Goal: Task Accomplishment & Management: Complete application form

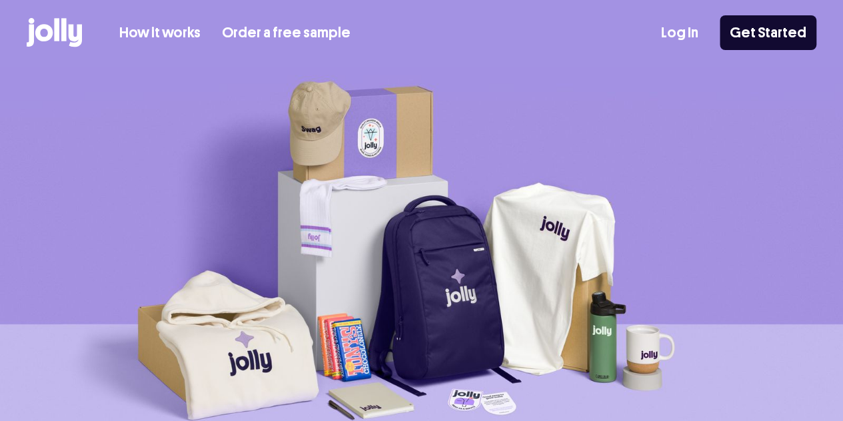
click at [674, 33] on link "Log In" at bounding box center [679, 33] width 37 height 22
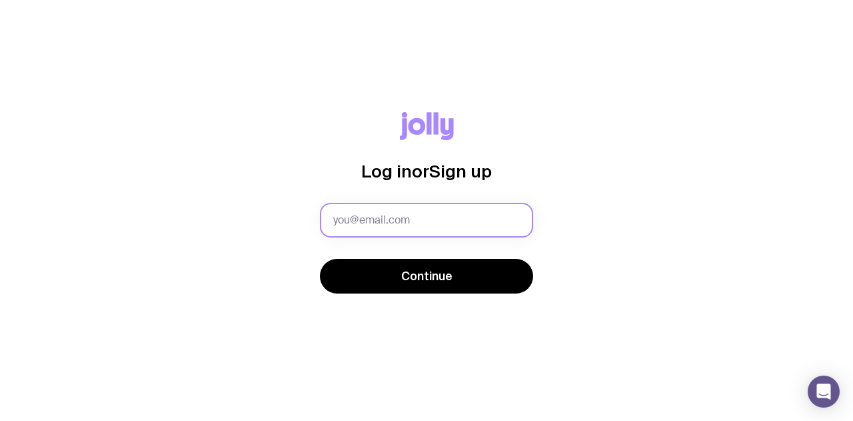
click at [361, 218] on input "text" at bounding box center [426, 220] width 213 height 35
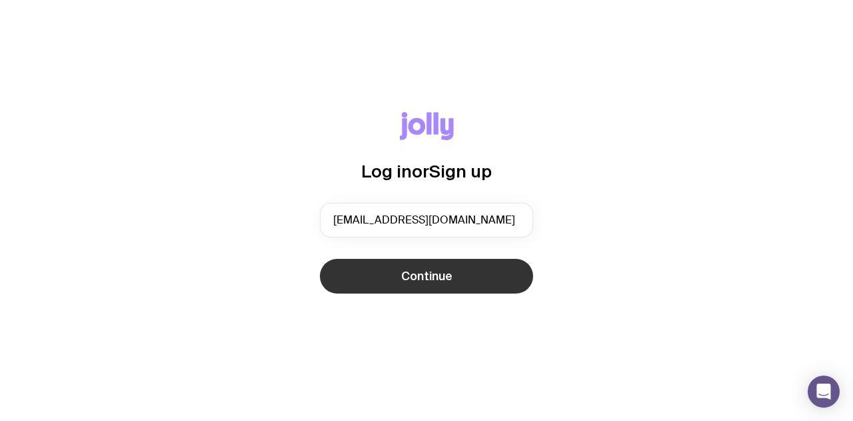
type input "[EMAIL_ADDRESS][DOMAIN_NAME]"
click at [437, 265] on button "Continue" at bounding box center [426, 276] width 213 height 35
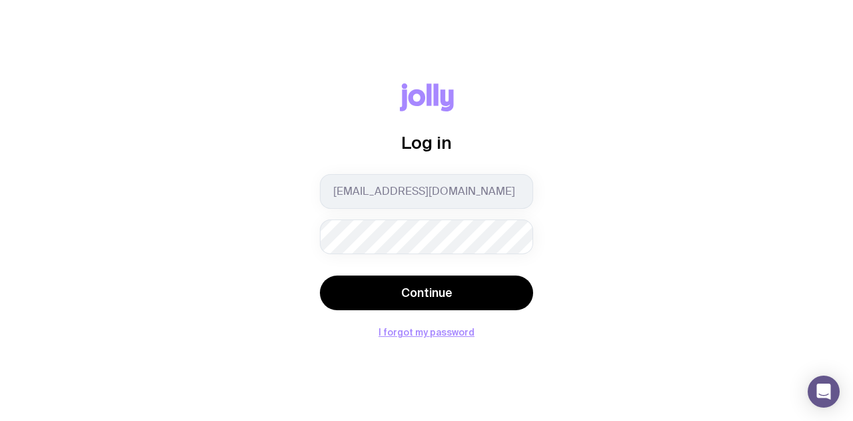
click at [320, 275] on button "Continue" at bounding box center [426, 292] width 213 height 35
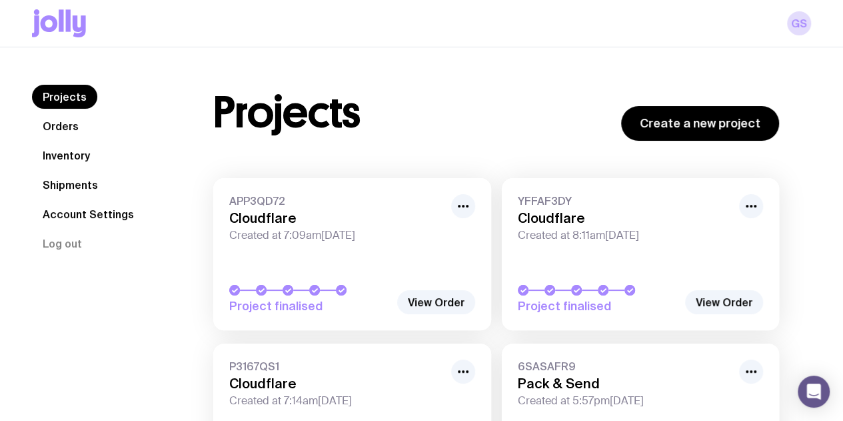
click at [78, 189] on link "Shipments" at bounding box center [70, 185] width 77 height 24
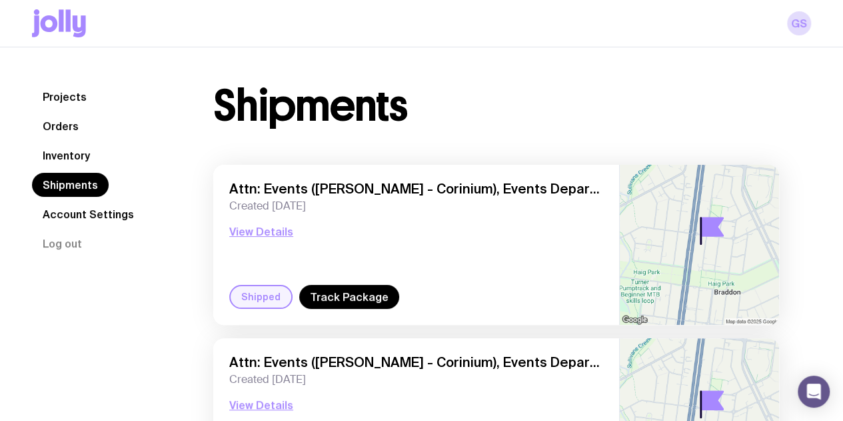
click at [73, 161] on link "Inventory" at bounding box center [66, 155] width 69 height 24
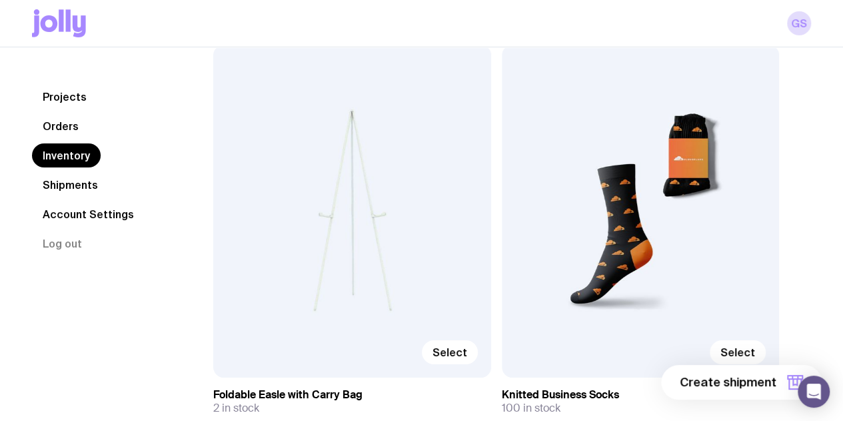
scroll to position [4865, 0]
click at [0, 0] on input "Select" at bounding box center [0, 0] width 0 height 0
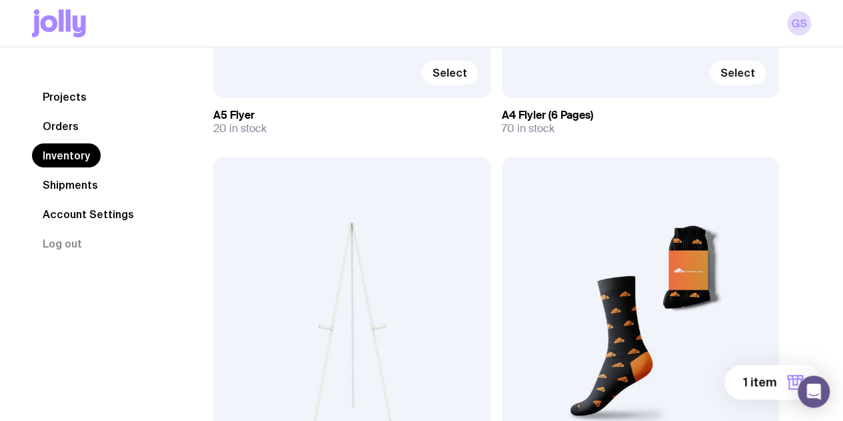
scroll to position [4720, 0]
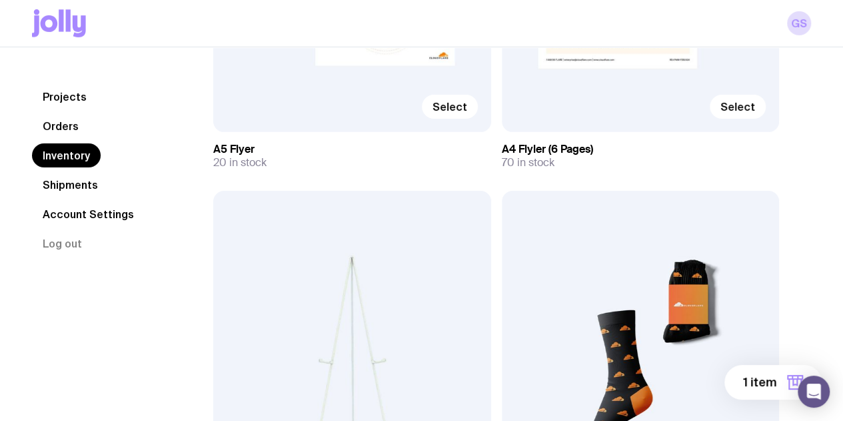
click at [0, 0] on input "Select" at bounding box center [0, 0] width 0 height 0
click at [750, 381] on span "2 items" at bounding box center [754, 382] width 43 height 16
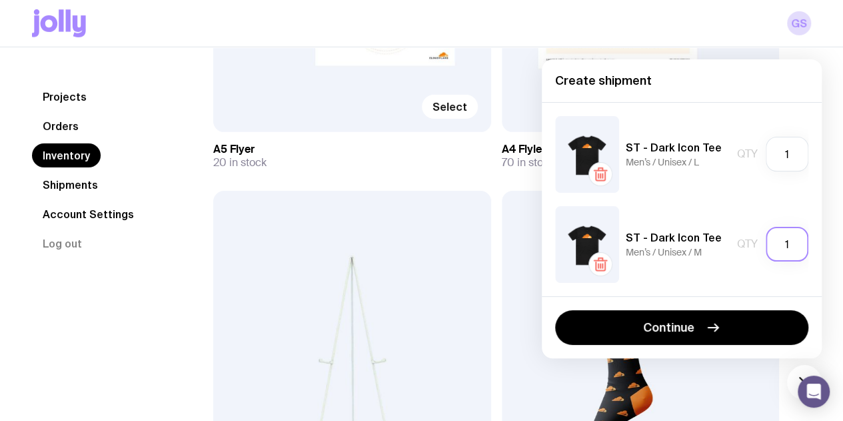
drag, startPoint x: 789, startPoint y: 247, endPoint x: 778, endPoint y: 247, distance: 10.7
click at [778, 247] on input "1" at bounding box center [787, 244] width 43 height 35
type input "5"
click at [794, 159] on input "1" at bounding box center [787, 154] width 43 height 35
type input "10"
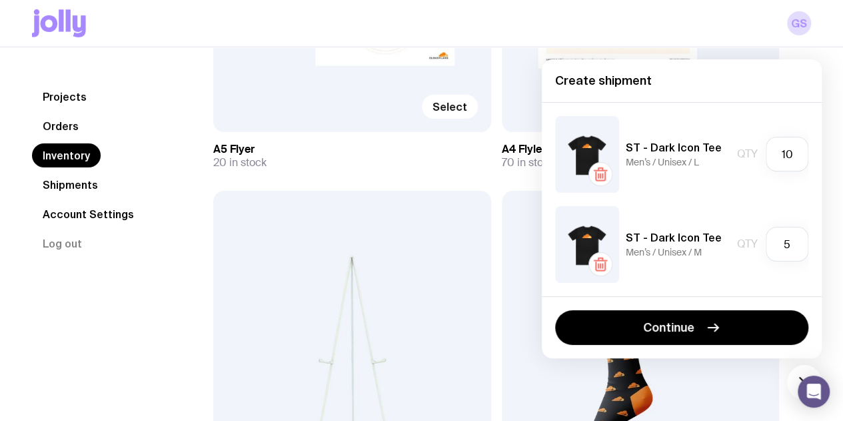
click at [700, 309] on div "Continue" at bounding box center [682, 327] width 280 height 62
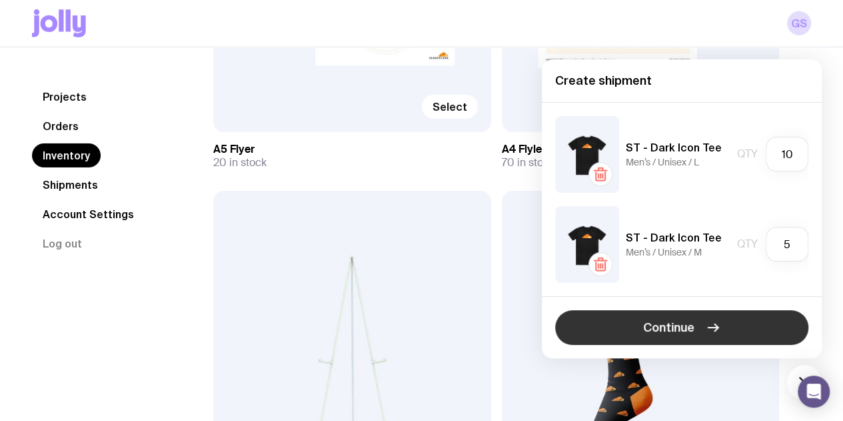
click at [700, 325] on button "Continue" at bounding box center [681, 327] width 253 height 35
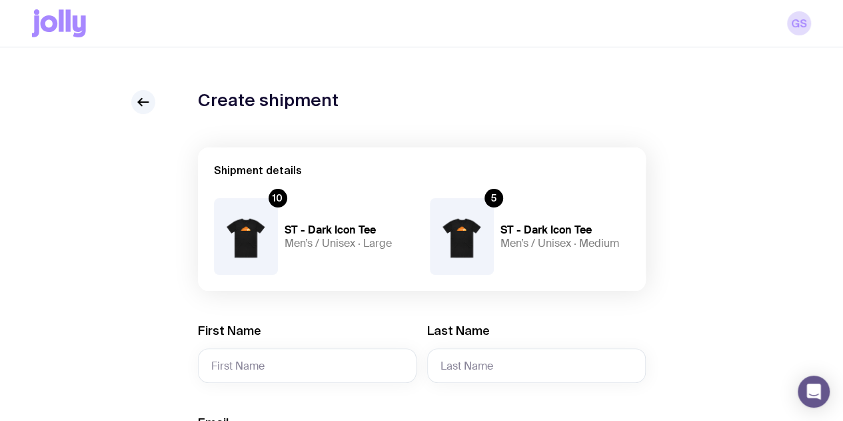
scroll to position [167, 0]
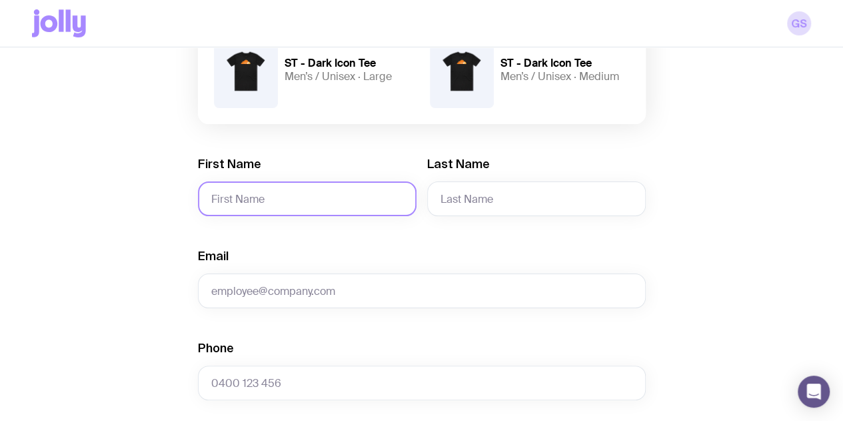
click at [345, 206] on input "First Name" at bounding box center [307, 198] width 219 height 35
type input "[PERSON_NAME]"
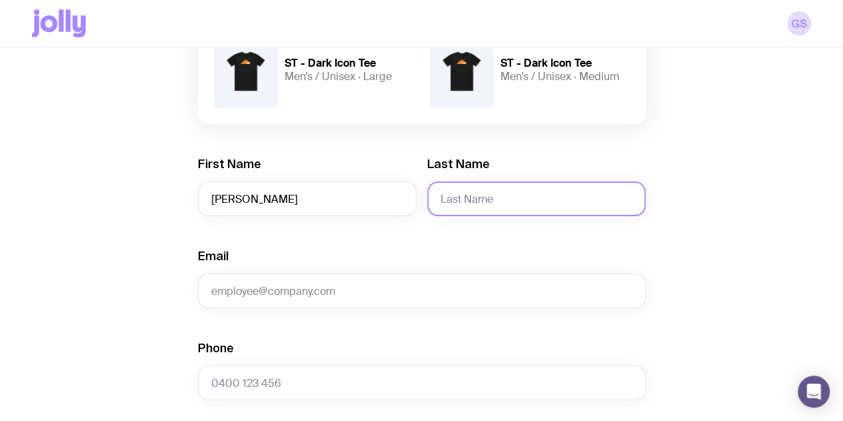
click at [464, 216] on input "Last Name" at bounding box center [536, 198] width 219 height 35
paste input "Boutkabout"
type input "Boutkabout"
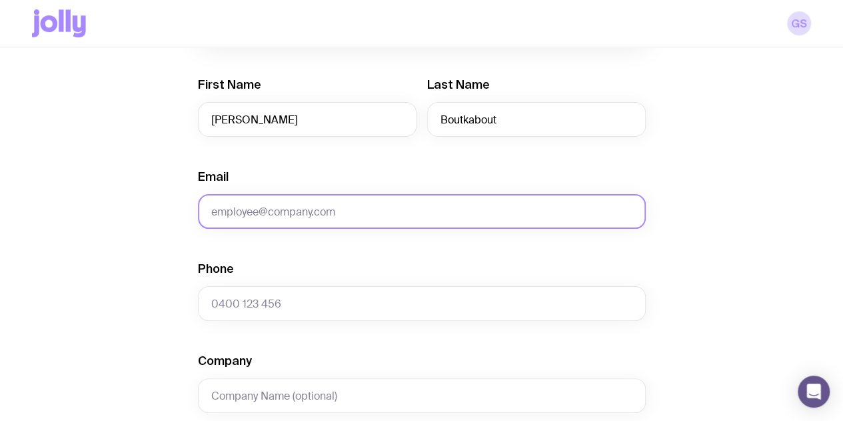
click at [396, 229] on input "Email" at bounding box center [422, 211] width 448 height 35
click at [482, 255] on form "Shipment details 10 ST - Dark Icon Tee Men’s / Unisex · Large 5 ST - Dark Icon …" at bounding box center [422, 352] width 448 height 903
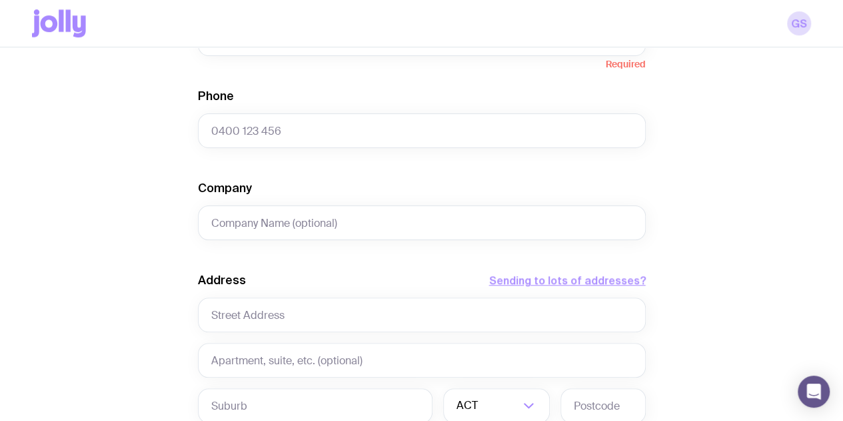
scroll to position [419, 0]
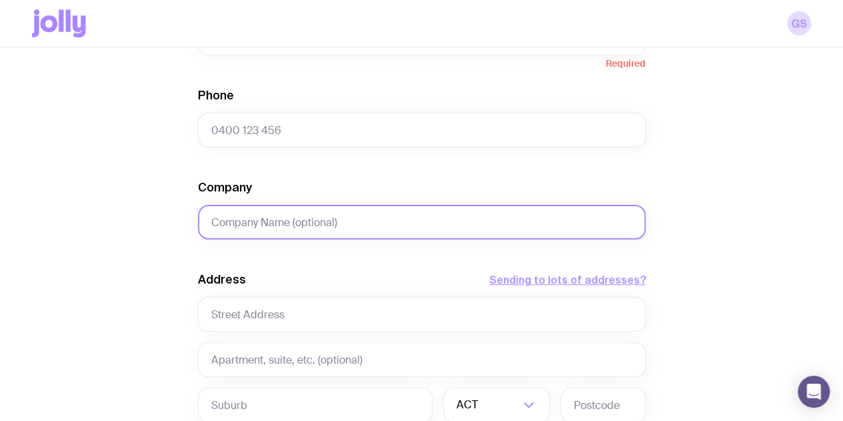
click at [414, 234] on input "Company" at bounding box center [422, 222] width 448 height 35
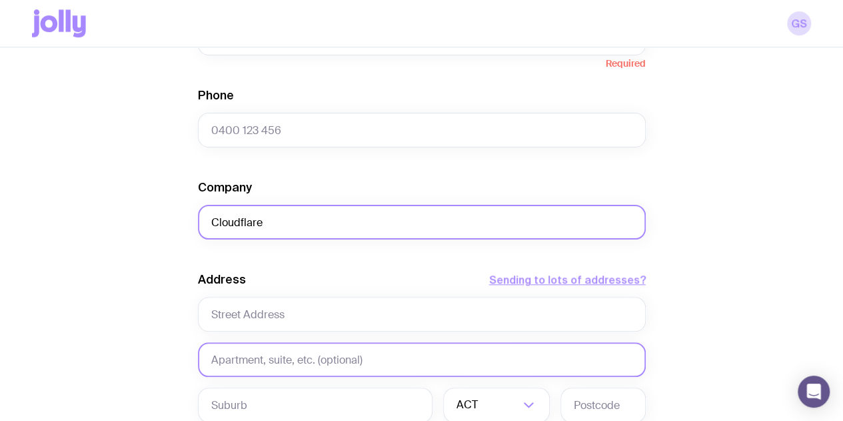
type input "Cloudflare"
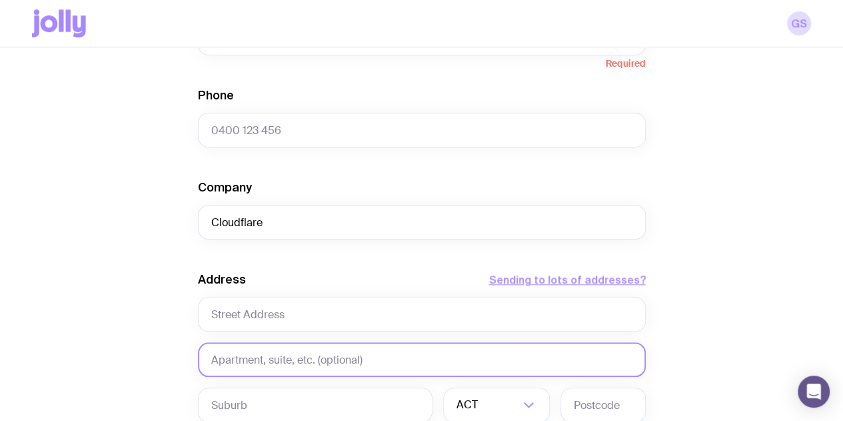
click at [472, 366] on input "text" at bounding box center [422, 359] width 448 height 35
paste input "Cloudflare office in [GEOGRAPHIC_DATA]"
type input "Cloudflare office in [GEOGRAPHIC_DATA]"
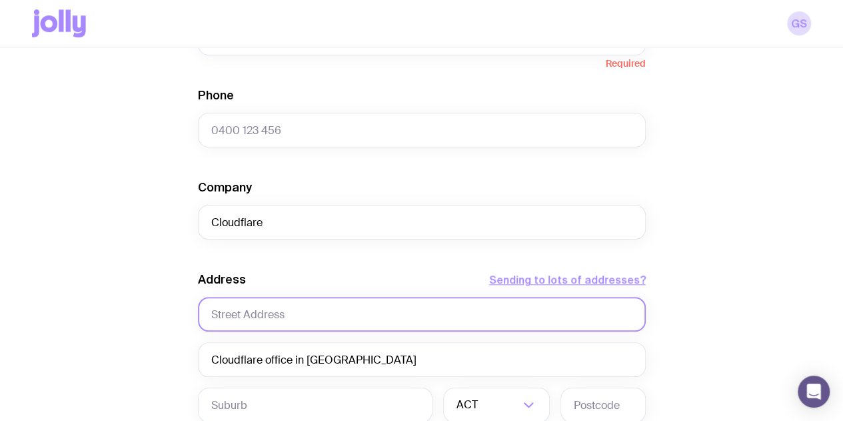
click at [313, 323] on input "text" at bounding box center [422, 314] width 448 height 35
paste input "The Commons, [STREET_ADDRESS][PERSON_NAME]"
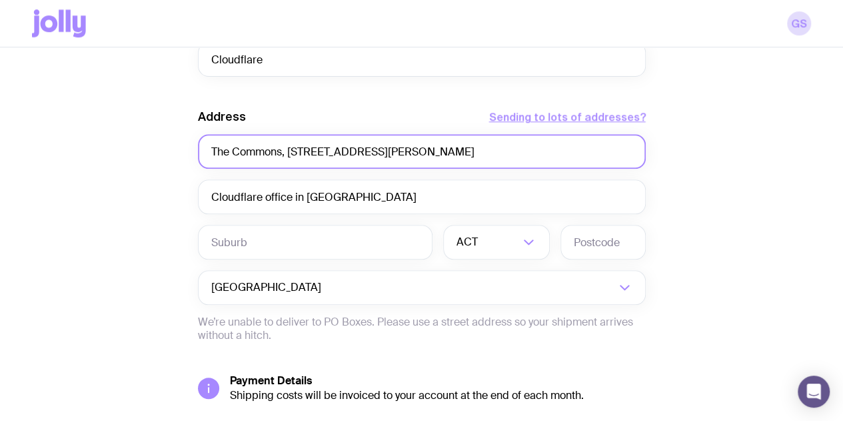
scroll to position [583, 0]
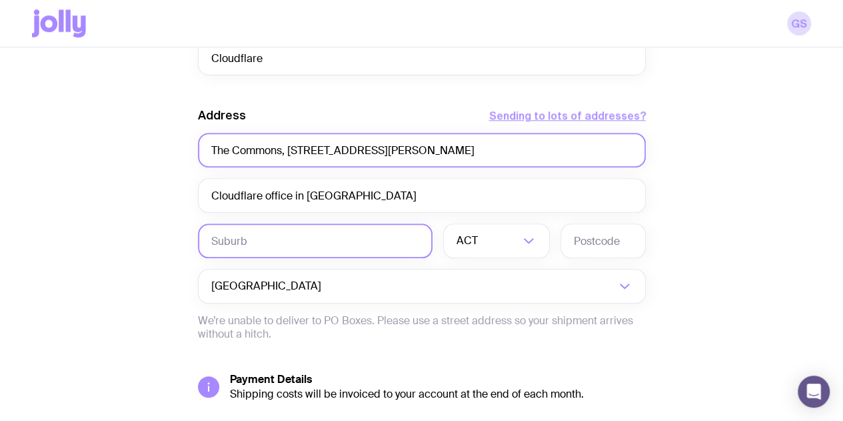
type input "The Commons, [STREET_ADDRESS][PERSON_NAME]"
click at [307, 255] on input "text" at bounding box center [315, 240] width 235 height 35
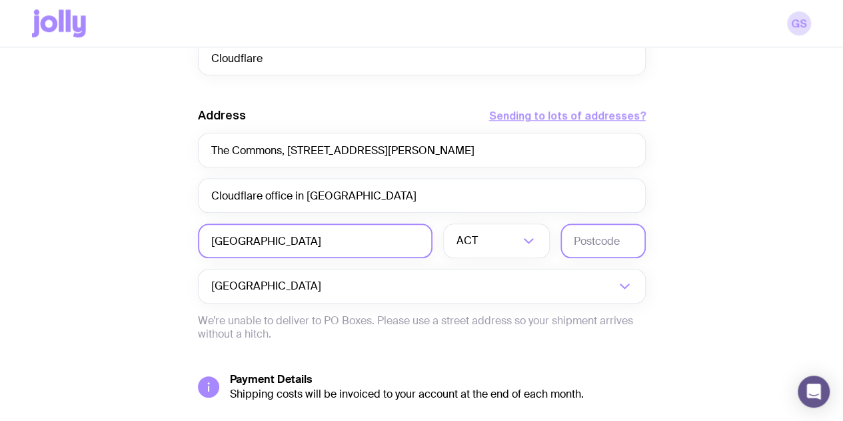
type input "[GEOGRAPHIC_DATA]"
click at [609, 255] on input "text" at bounding box center [602, 240] width 85 height 35
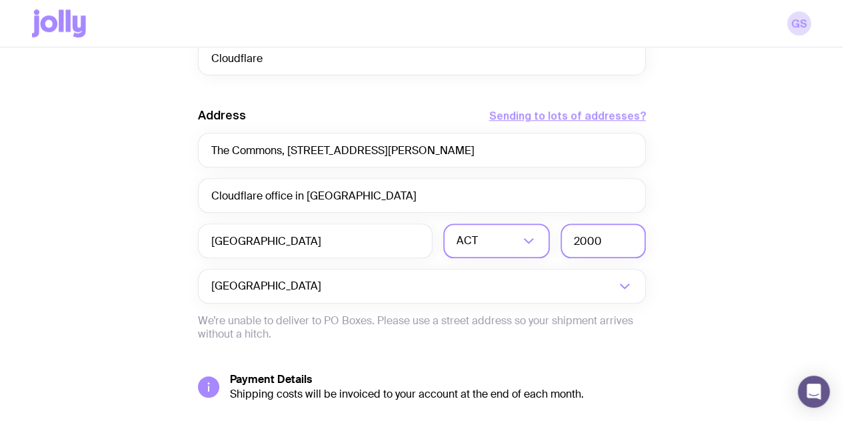
type input "2000"
click at [500, 243] on input "Search for option" at bounding box center [499, 240] width 39 height 35
click at [491, 321] on li "[GEOGRAPHIC_DATA]" at bounding box center [496, 310] width 105 height 29
click at [491, 321] on div "Address Sending to lots of addresses? The Commons, [STREET_ADDRESS][PERSON_NAME…" at bounding box center [422, 223] width 448 height 233
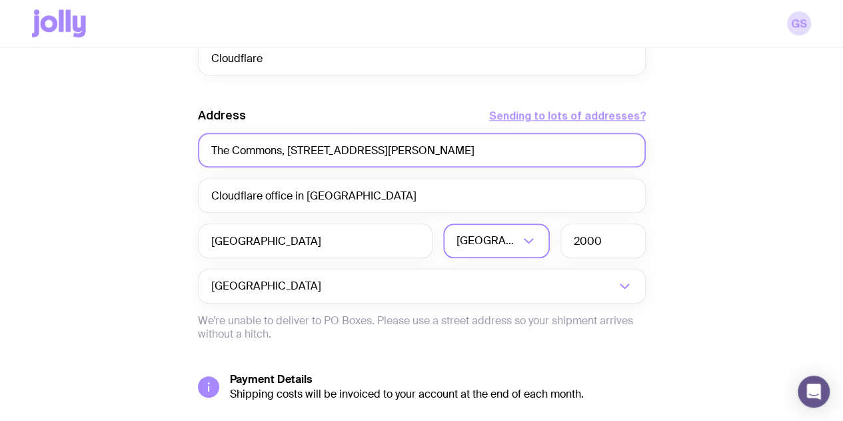
drag, startPoint x: 408, startPoint y: 166, endPoint x: 556, endPoint y: 163, distance: 148.0
click at [556, 163] on input "The Commons, [STREET_ADDRESS][PERSON_NAME]" at bounding box center [422, 150] width 448 height 35
type input "The Commons, [STREET_ADDRESS][PERSON_NAME]"
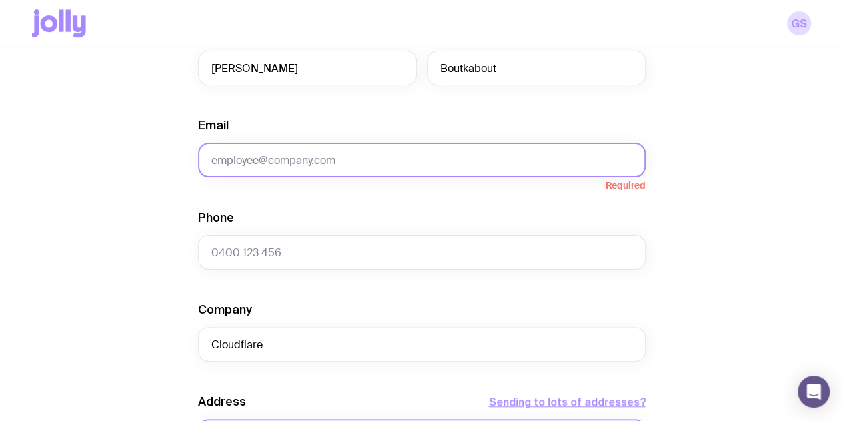
scroll to position [299, 0]
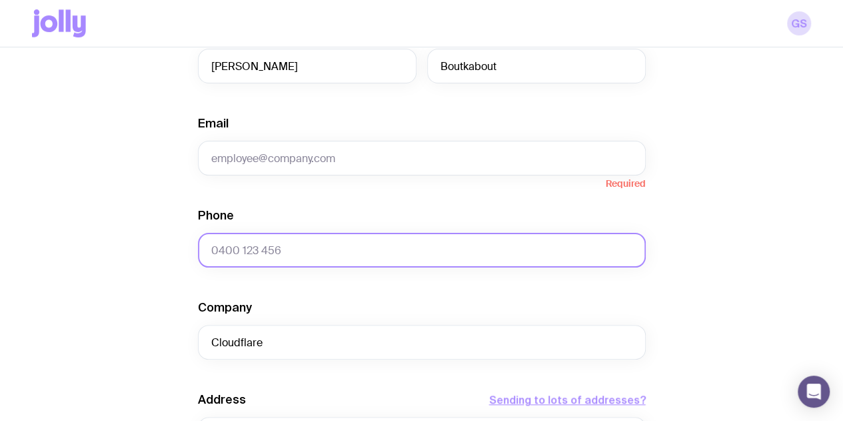
click at [421, 263] on input "Phone" at bounding box center [422, 250] width 448 height 35
paste input "[PHONE_NUMBER]"
type input "[PHONE_NUMBER]"
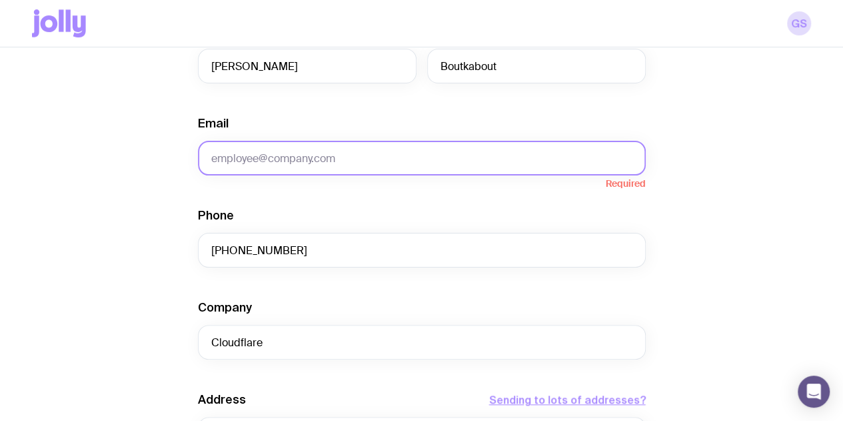
click at [428, 159] on input "Email" at bounding box center [422, 158] width 448 height 35
paste input "[EMAIL_ADDRESS][DOMAIN_NAME]"
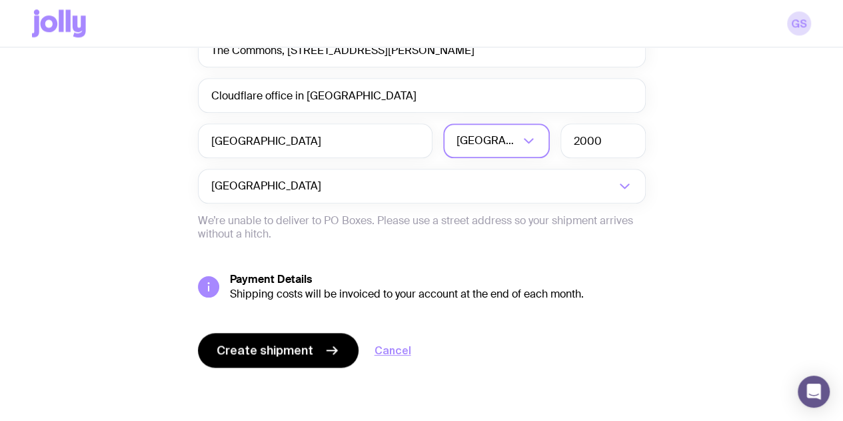
scroll to position [693, 0]
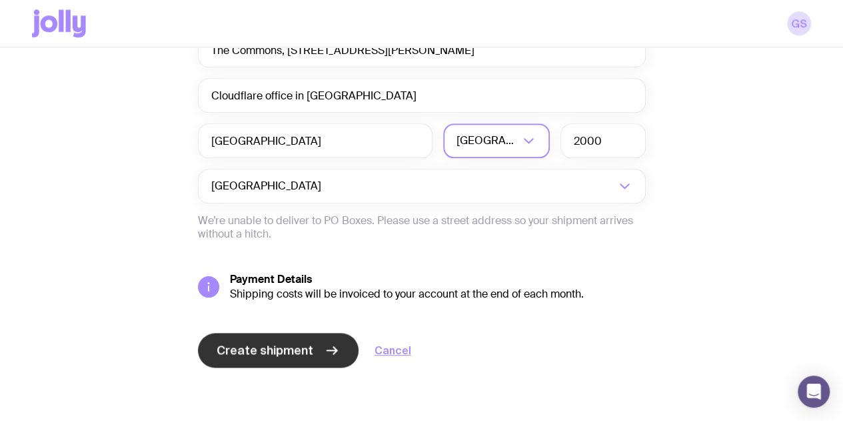
type input "[EMAIL_ADDRESS][DOMAIN_NAME]"
click at [283, 334] on button "Create shipment" at bounding box center [278, 350] width 161 height 35
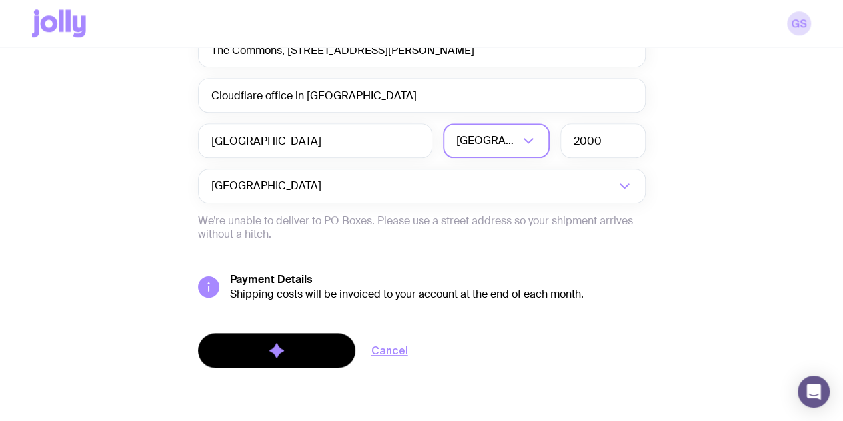
scroll to position [0, 0]
